Goal: Communication & Community: Answer question/provide support

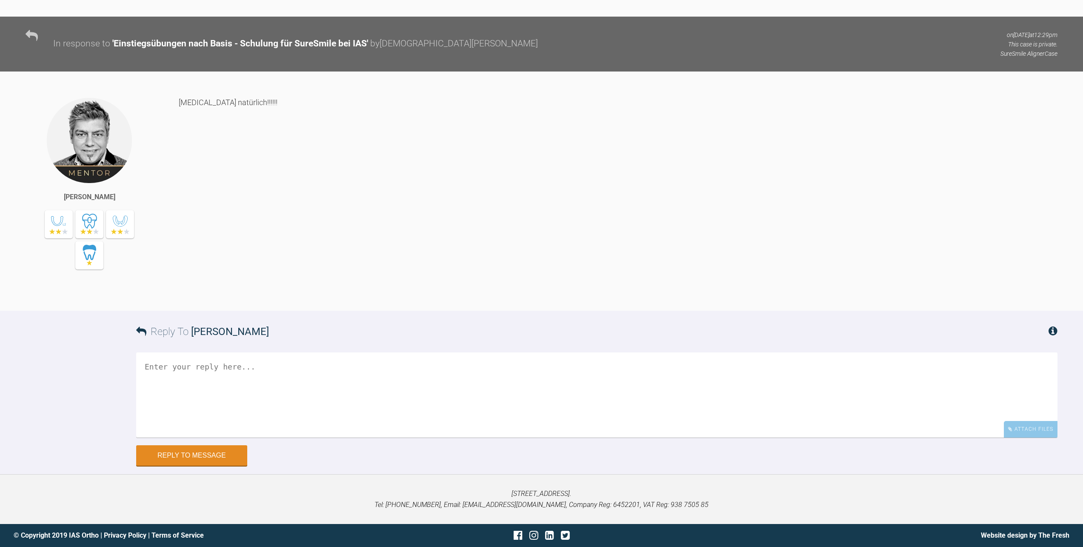
scroll to position [3776, 0]
click at [394, 356] on textarea at bounding box center [597, 394] width 922 height 85
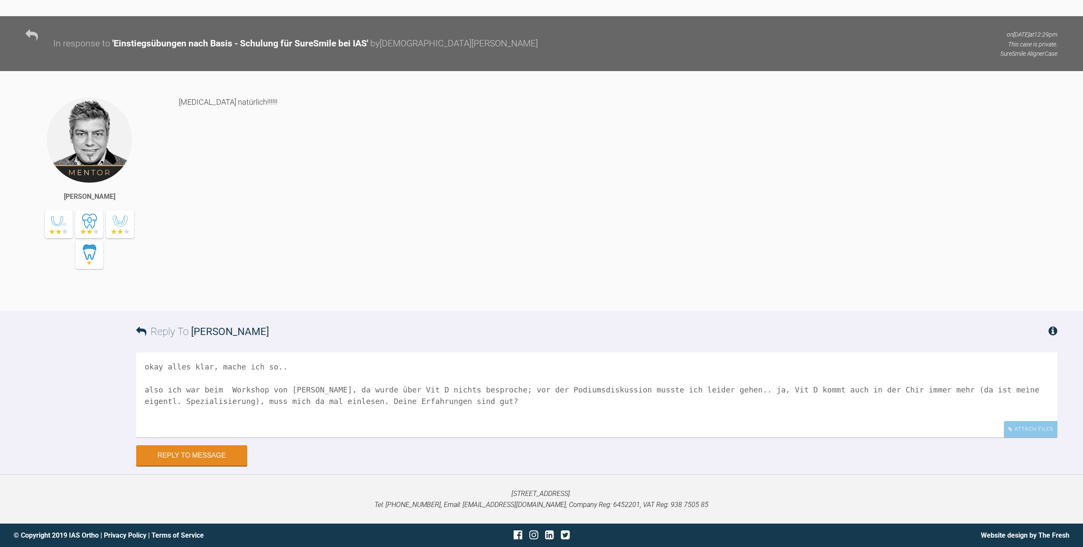
click at [285, 366] on textarea "okay alles klar, mache ich so.. also ich war beim Workshop von [PERSON_NAME], d…" at bounding box center [597, 394] width 922 height 85
click at [281, 362] on textarea "okay alles klar, mache ich so..! also ich war beim Workshop von [PERSON_NAME], …" at bounding box center [597, 394] width 922 height 85
click at [276, 366] on textarea "okay alles klar, mache ich so..! also ich war beim Workshop von [PERSON_NAME], …" at bounding box center [597, 394] width 922 height 85
click at [516, 390] on textarea "okay alles klar, mache ich so! also ich war beim Workshop von [PERSON_NAME], da…" at bounding box center [597, 394] width 922 height 85
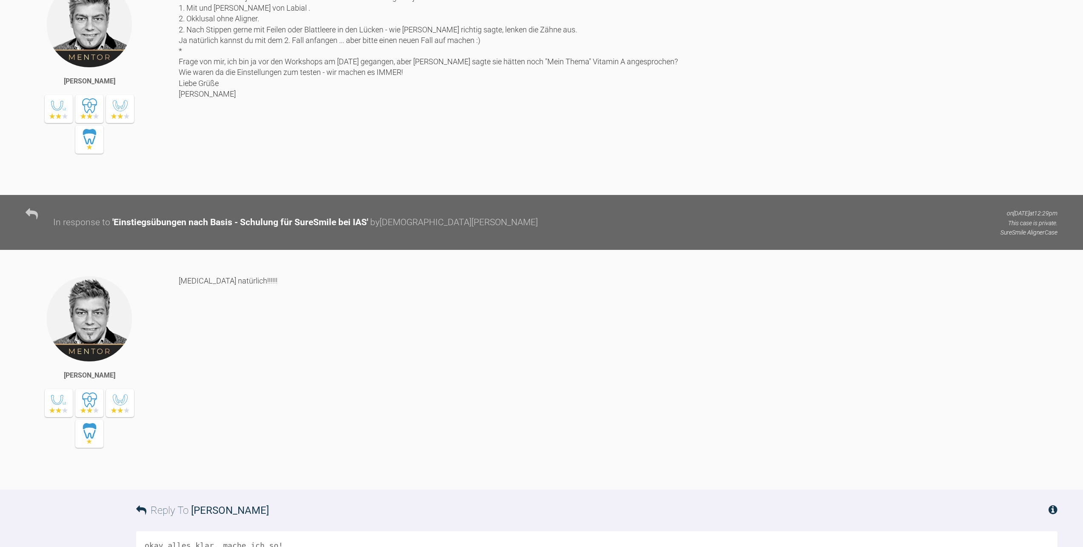
scroll to position [3478, 0]
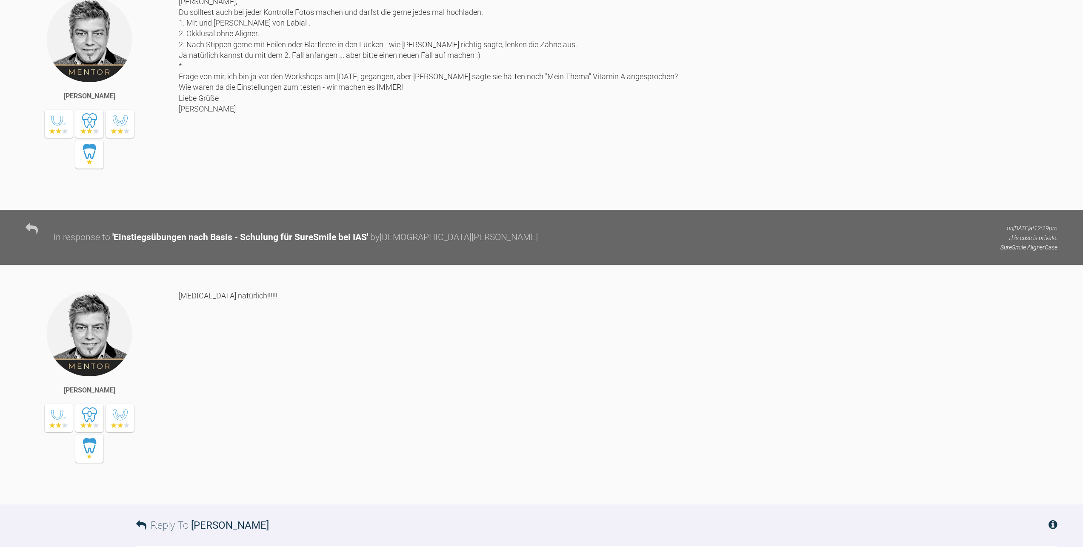
type textarea "okay alles klar, mache ich so! also ich war beim Workshop von [PERSON_NAME], da…"
click at [253, 149] on div "[PERSON_NAME], Du solltest auch bei jeder Kontrolle Fotos machen und darfst die…" at bounding box center [618, 96] width 879 height 201
click at [289, 153] on div "[PERSON_NAME], Du solltest auch bei jeder Kontrolle Fotos machen und darfst die…" at bounding box center [618, 96] width 879 height 201
click at [177, 128] on div "[PERSON_NAME]" at bounding box center [102, 99] width 153 height 206
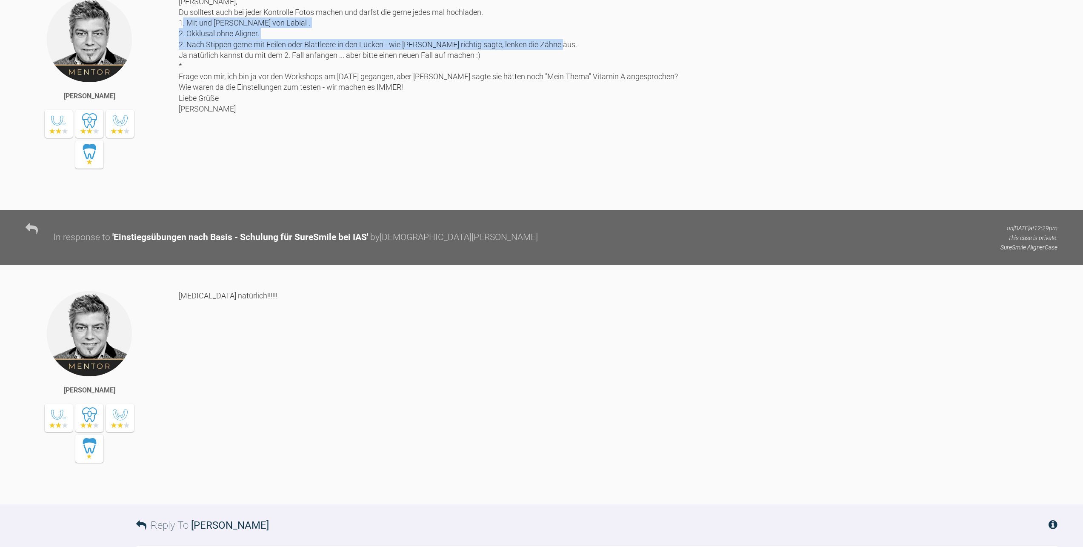
drag, startPoint x: 179, startPoint y: 126, endPoint x: 562, endPoint y: 148, distance: 383.4
click at [562, 148] on div "[PERSON_NAME], Du solltest auch bei jeder Kontrolle Fotos machen und darfst die…" at bounding box center [618, 96] width 879 height 201
copy div "1. Mit und [PERSON_NAME] von Labial . 2. Okklusal ohne Aligner. 2. Nach Stippen…"
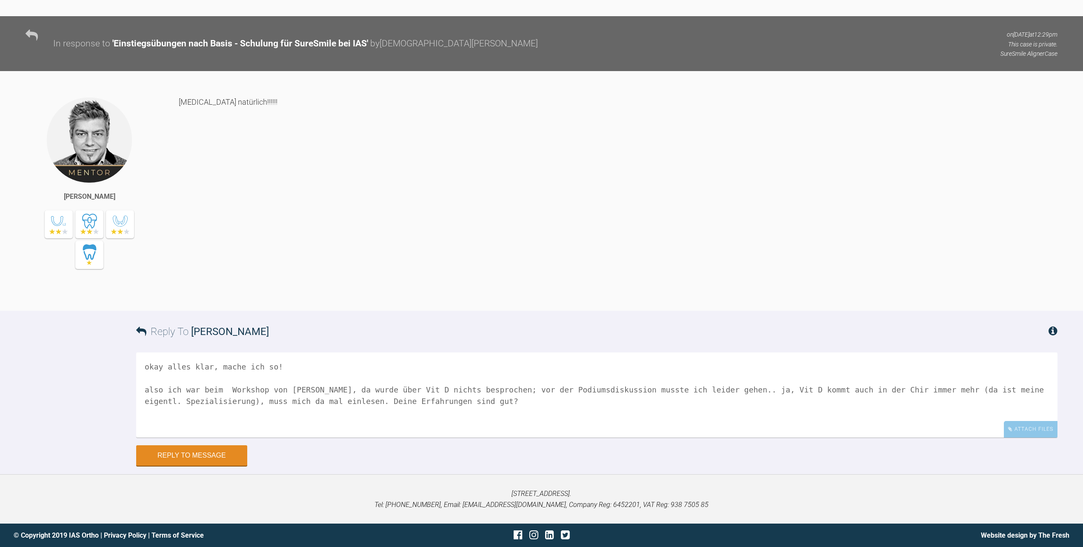
scroll to position [3776, 0]
click at [211, 456] on button "Reply to Message" at bounding box center [191, 456] width 111 height 20
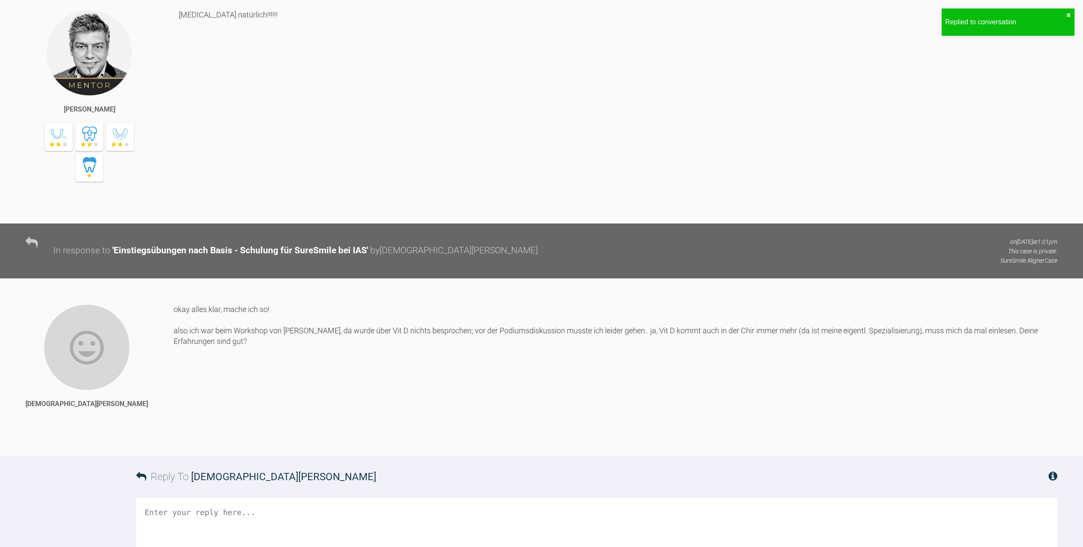
scroll to position [3626, 0]
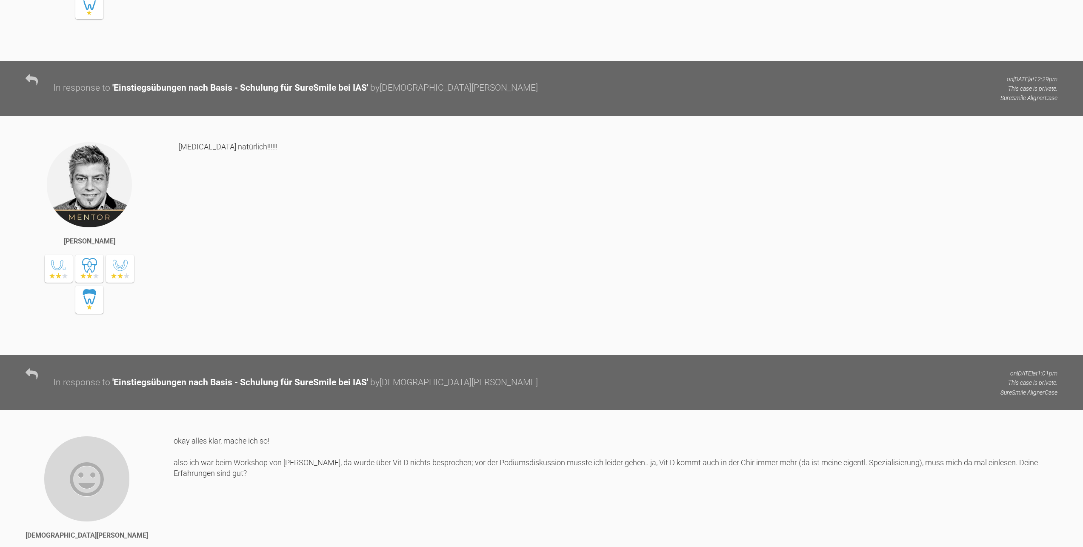
scroll to position [3278, 0]
